Goal: Task Accomplishment & Management: Use online tool/utility

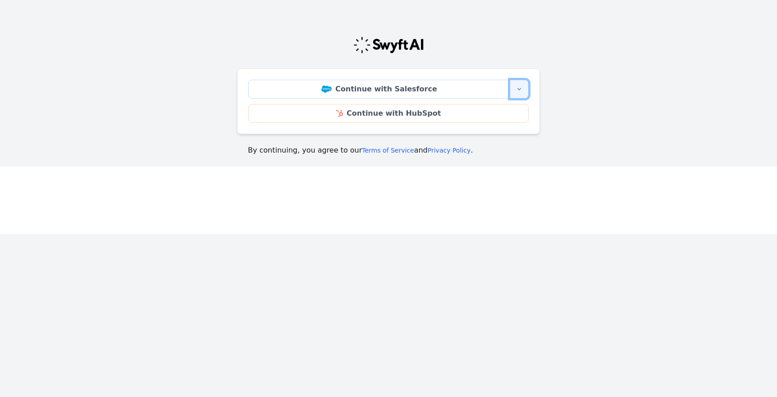
click at [516, 84] on button "More sign-in options" at bounding box center [519, 89] width 19 height 19
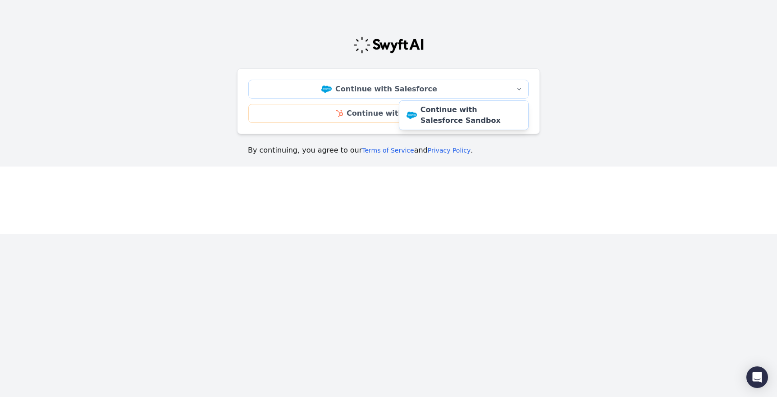
click at [462, 55] on div "Continue with Salesforce More sign-in options Continue with Salesforce Sandbox …" at bounding box center [388, 92] width 303 height 149
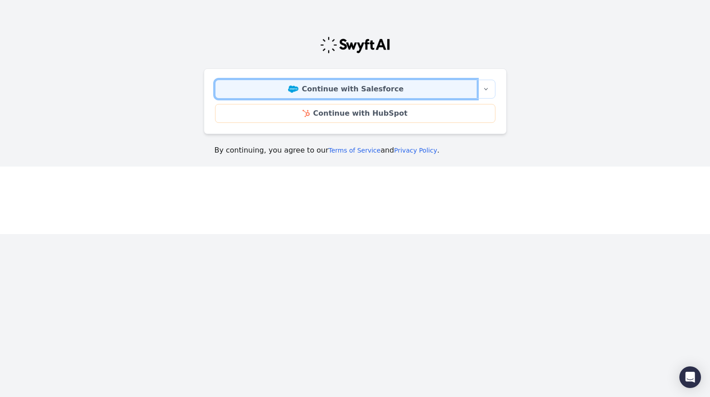
click at [411, 87] on link "Continue with Salesforce" at bounding box center [346, 89] width 262 height 19
click at [387, 81] on link "Continue with Salesforce" at bounding box center [346, 89] width 262 height 19
